Goal: Task Accomplishment & Management: Complete application form

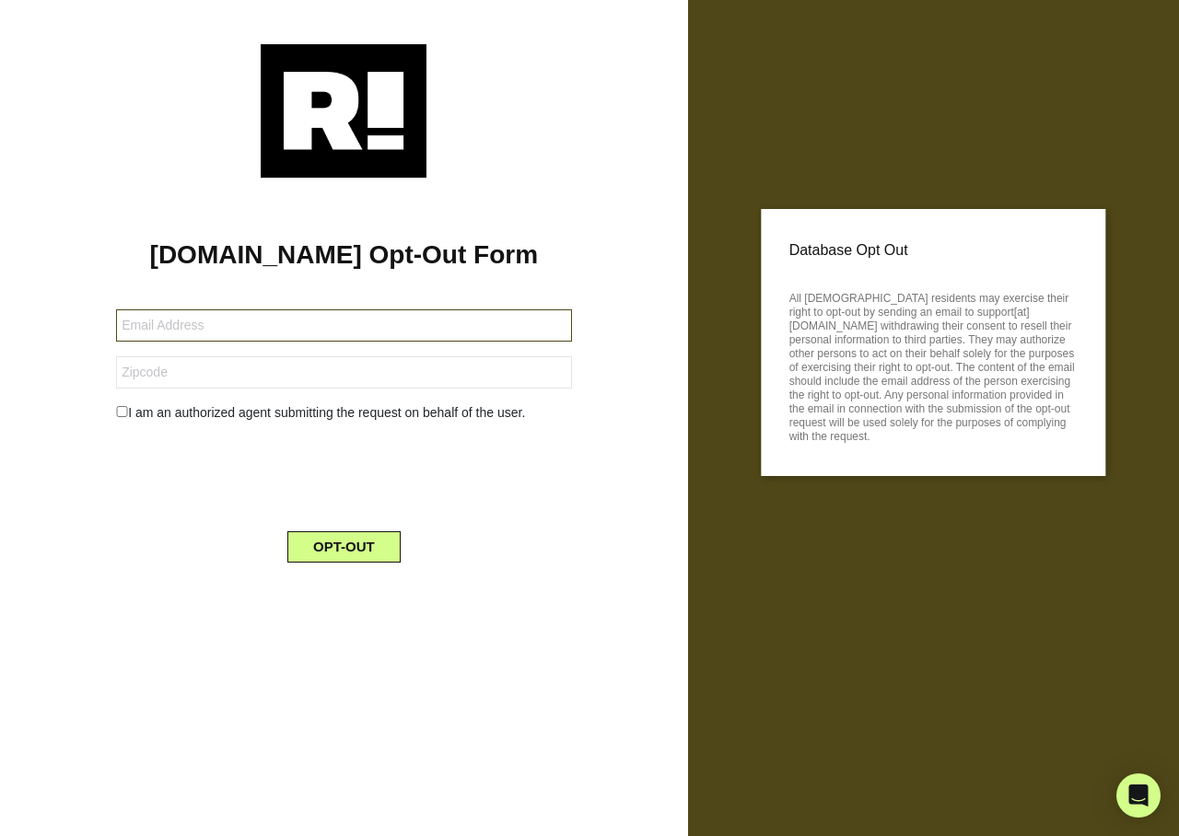
type input "[EMAIL_ADDRESS][DOMAIN_NAME]"
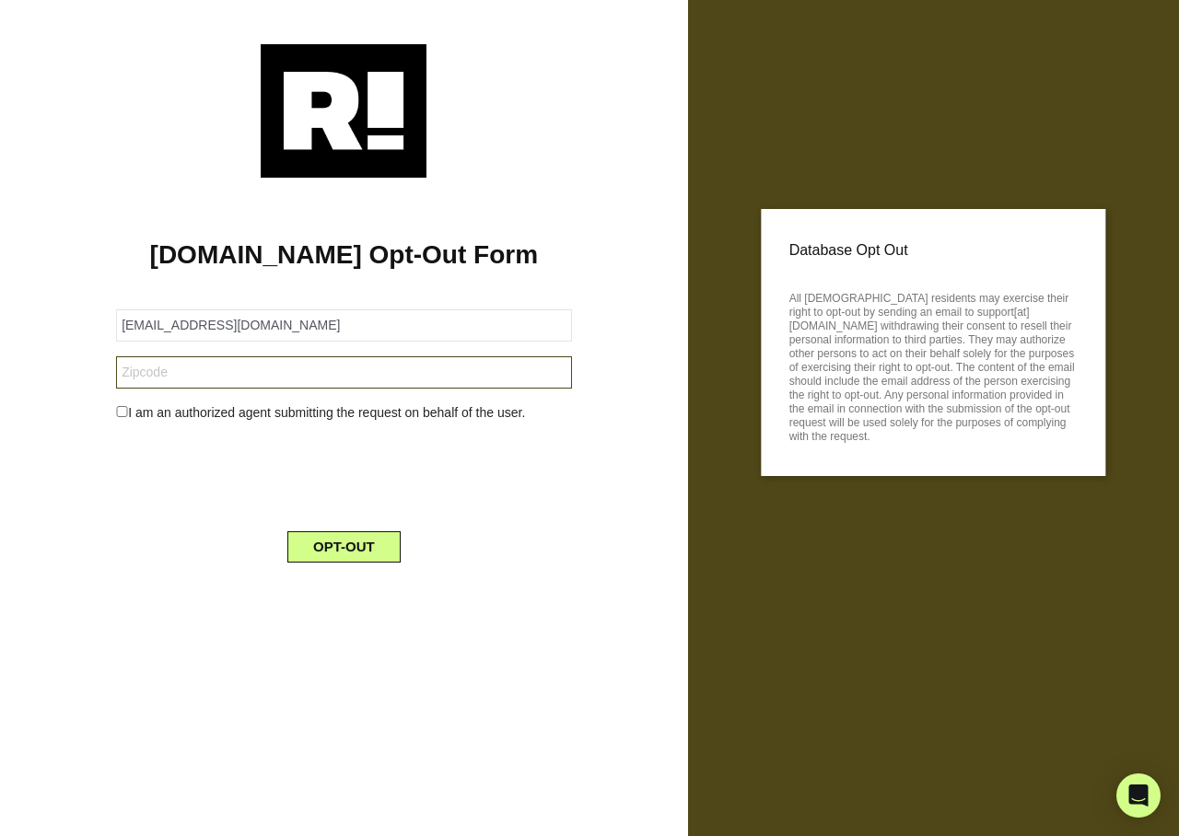
type input "60126"
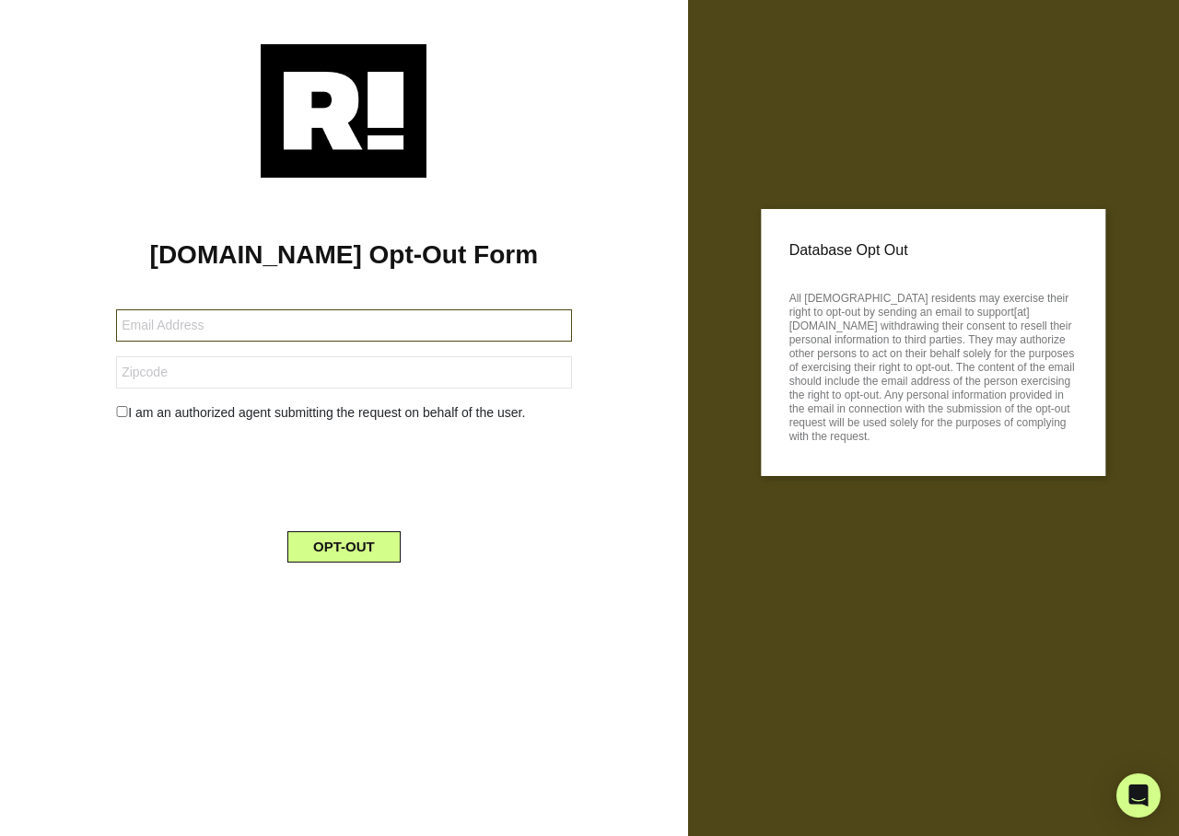
type input "[EMAIL_ADDRESS][DOMAIN_NAME]"
type input "85616"
type input "[EMAIL_ADDRESS][DOMAIN_NAME]"
type input "27408"
type input "n2lfj@aol.com"
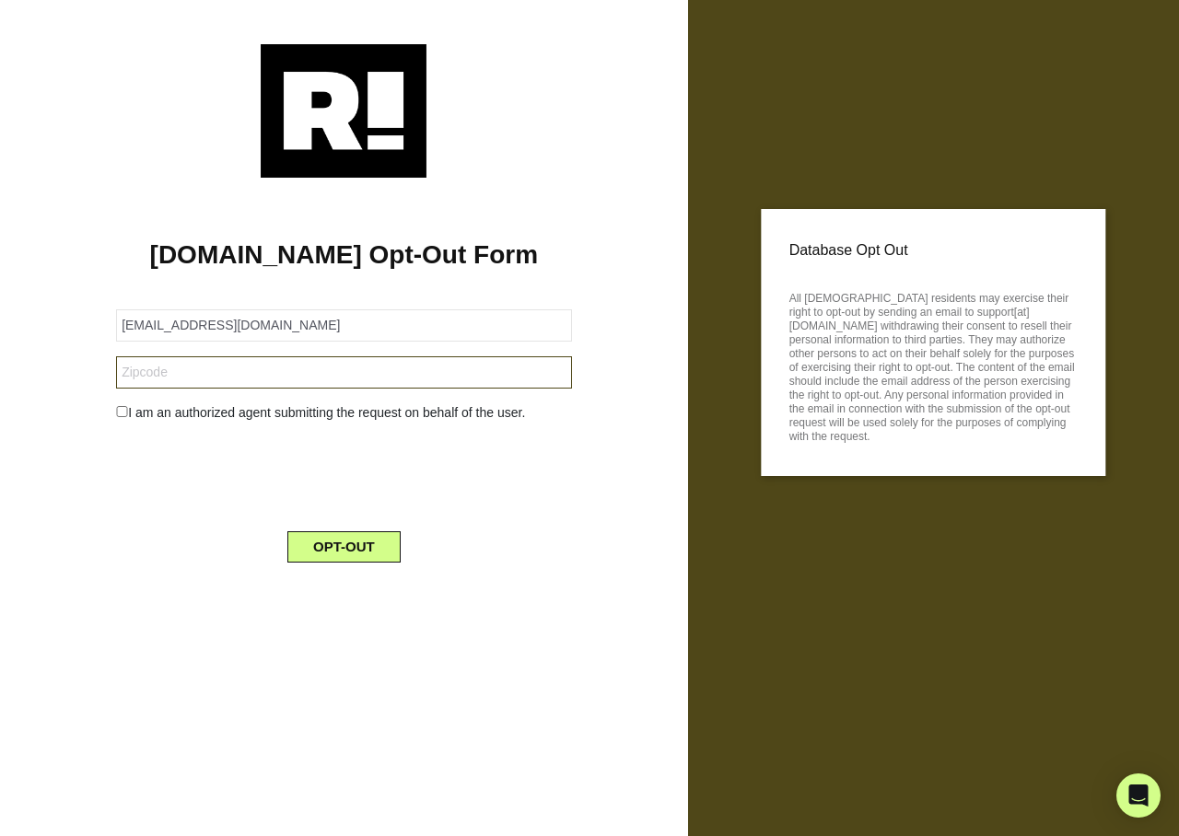
type input "19540"
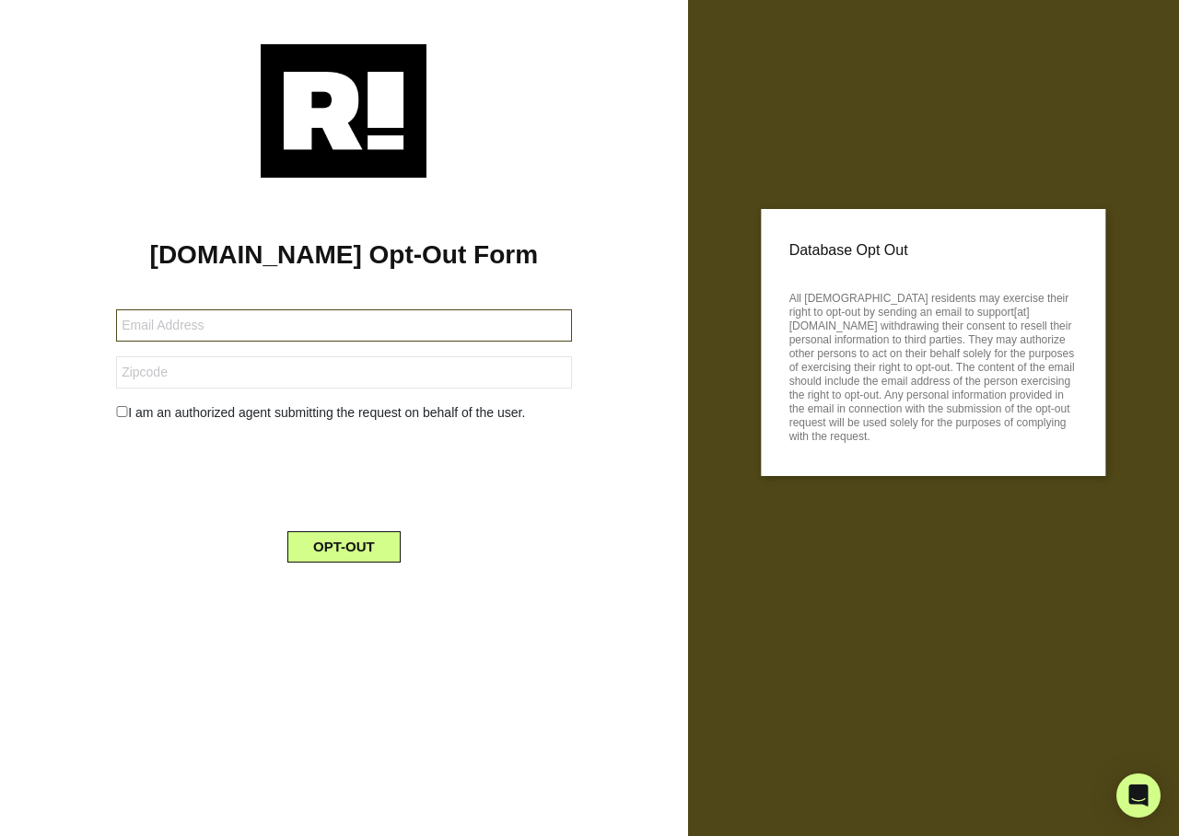
type input "roofingthegorge@yahoo.com"
type input "97058"
type input "[EMAIL_ADDRESS][DOMAIN_NAME]"
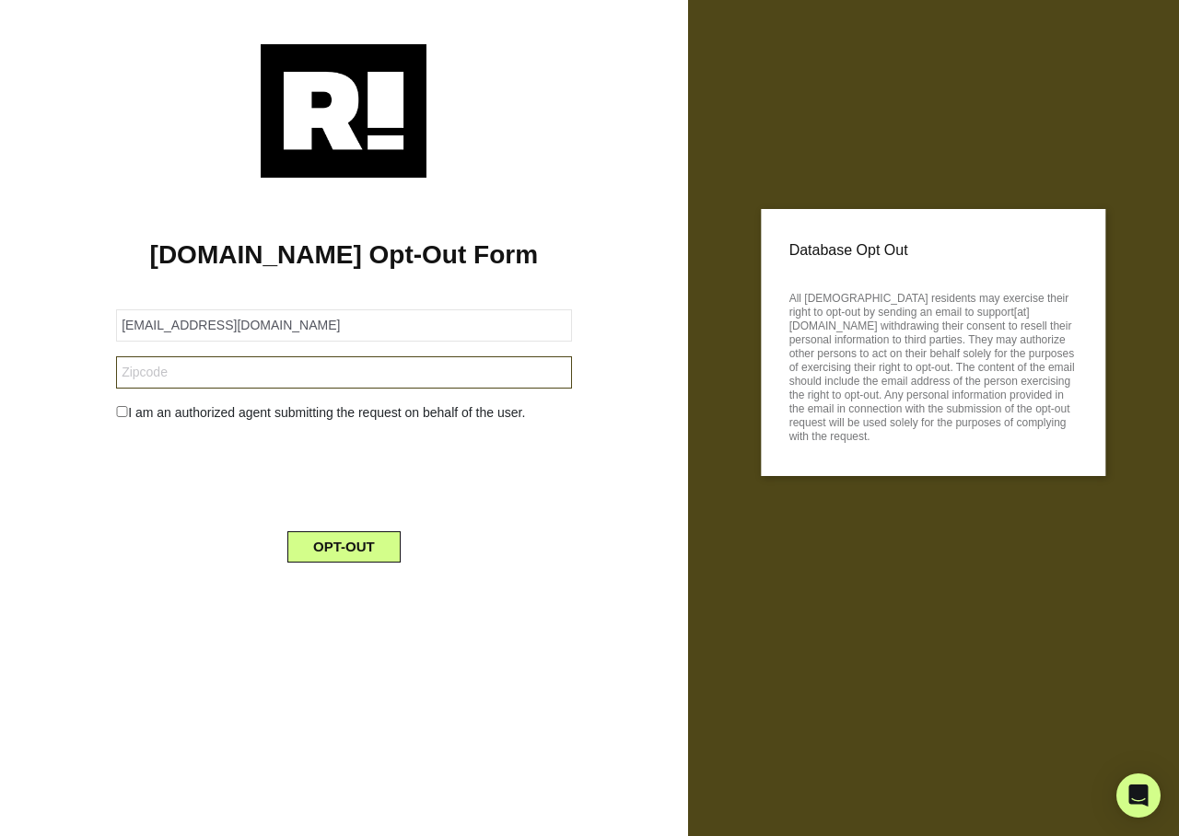
type input "01075"
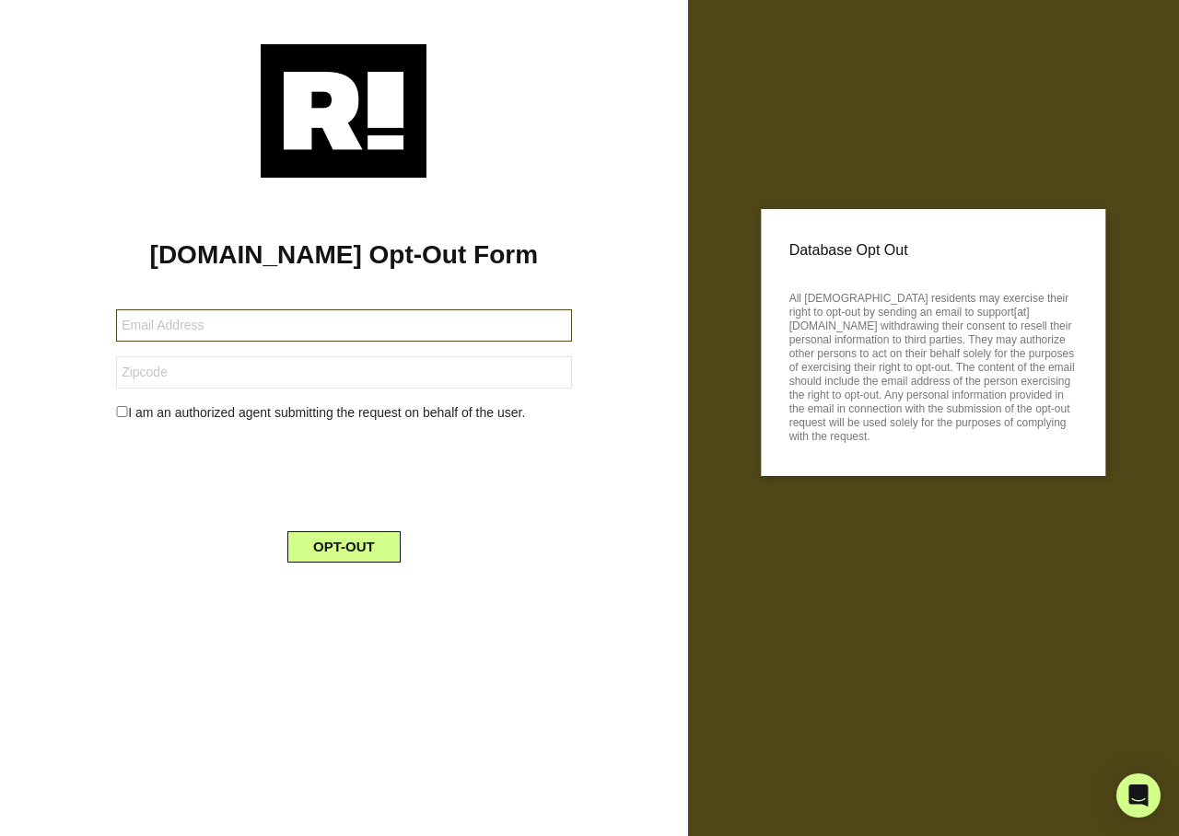
type input "[EMAIL_ADDRESS][DOMAIN_NAME]"
type input "76028"
type input "[EMAIL_ADDRESS]"
type input "34731"
